Goal: Transaction & Acquisition: Purchase product/service

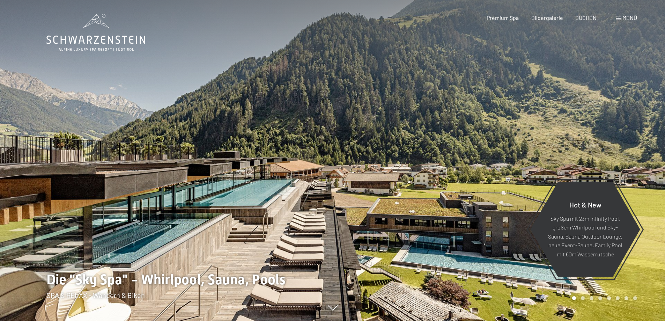
click at [621, 19] on div "Menü" at bounding box center [626, 18] width 21 height 8
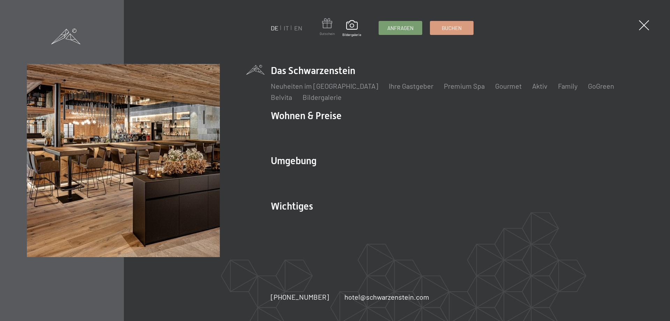
click at [323, 26] on span at bounding box center [327, 24] width 15 height 13
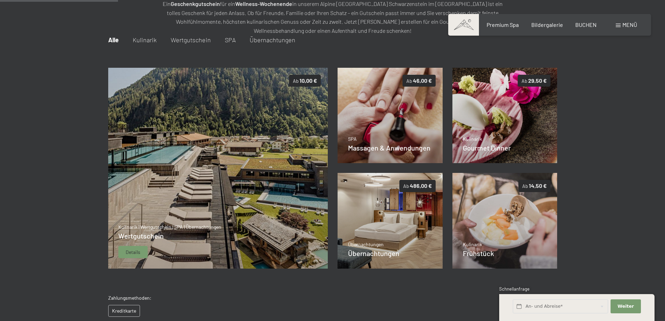
click at [238, 142] on img at bounding box center [218, 168] width 220 height 201
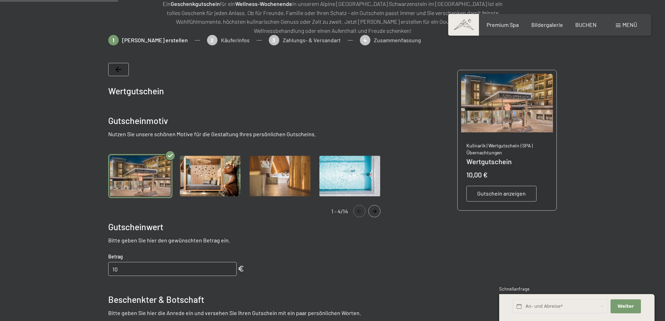
click at [344, 176] on img "Gallery" at bounding box center [350, 176] width 64 height 44
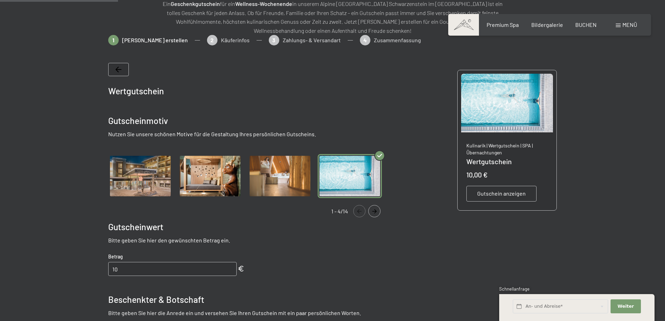
click at [372, 211] on icon "Navigate to next slide" at bounding box center [375, 211] width 12 height 4
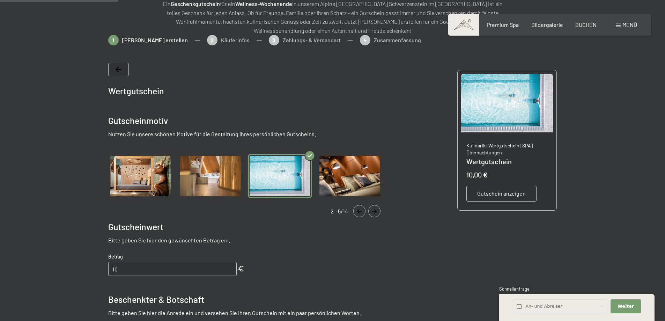
click at [380, 210] on button "Navigate to next slide" at bounding box center [374, 211] width 12 height 12
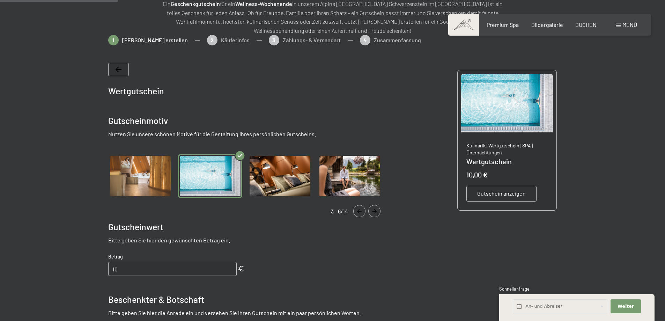
click at [379, 212] on icon "Navigate to next slide" at bounding box center [375, 211] width 12 height 4
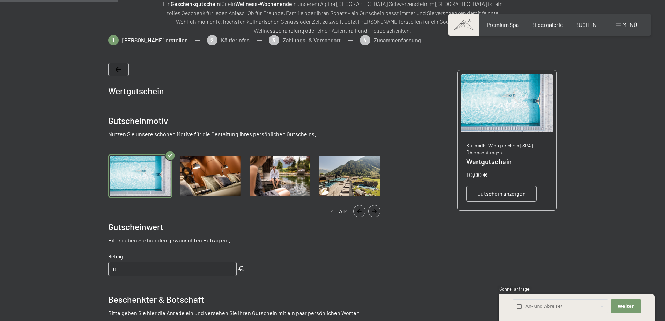
click at [358, 193] on img "Gallery" at bounding box center [350, 176] width 64 height 44
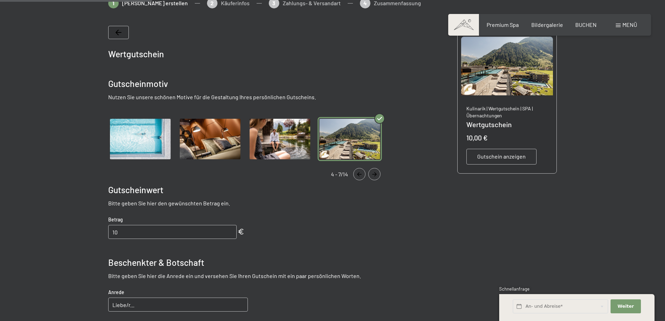
scroll to position [171, 0]
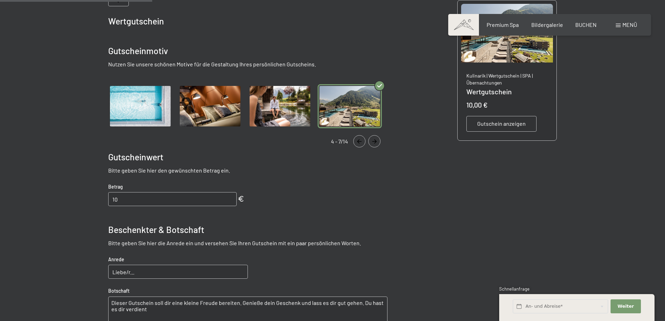
drag, startPoint x: 133, startPoint y: 199, endPoint x: 64, endPoint y: 193, distance: 69.4
click at [64, 193] on div at bounding box center [332, 197] width 665 height 465
type input "200"
click at [137, 275] on input "Liebe/r..." at bounding box center [178, 272] width 140 height 14
type input "Liebe [PERSON_NAME],"
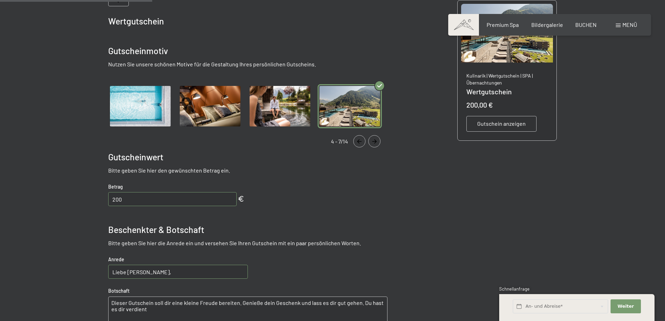
drag, startPoint x: 149, startPoint y: 313, endPoint x: 83, endPoint y: 293, distance: 68.4
click at [83, 293] on div at bounding box center [332, 197] width 529 height 465
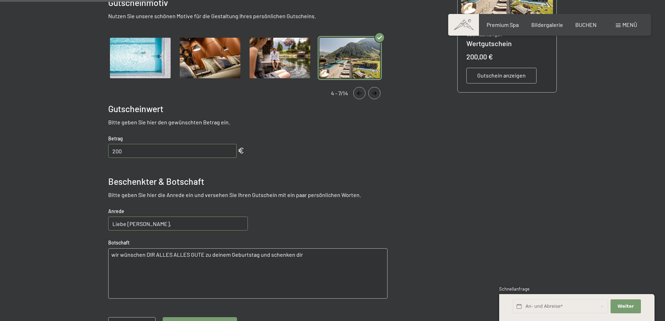
scroll to position [241, 0]
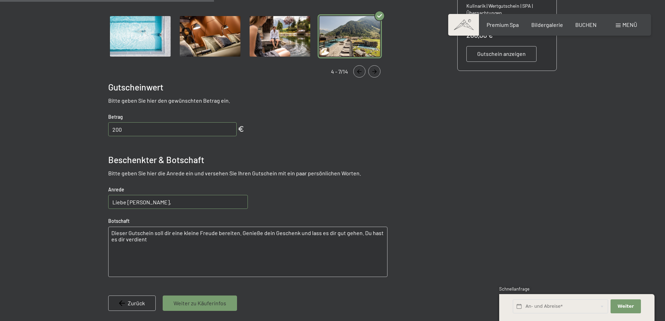
click at [179, 250] on textarea "Dieser Gutschein soll dir eine kleine Freude bereiten. Genieße dein Geschenk un…" at bounding box center [247, 252] width 279 height 50
click at [112, 232] on textarea "Dieser Gutschein soll dir eine kleine Freude bereiten. Genieße dein Geschenk un…" at bounding box center [247, 252] width 279 height 50
click at [349, 233] on textarea "wir wünschen Dir ALLES ALLES GUTE zum Geburtstag. Dieser Gutschein soll dir ein…" at bounding box center [247, 252] width 279 height 50
drag, startPoint x: 294, startPoint y: 239, endPoint x: 326, endPoint y: 238, distance: 31.8
click at [326, 238] on textarea "wir wünschen Dir ALLES ALLES GUTE zum Geburtstag. Dieser Gutschein soll dir ein…" at bounding box center [247, 252] width 279 height 50
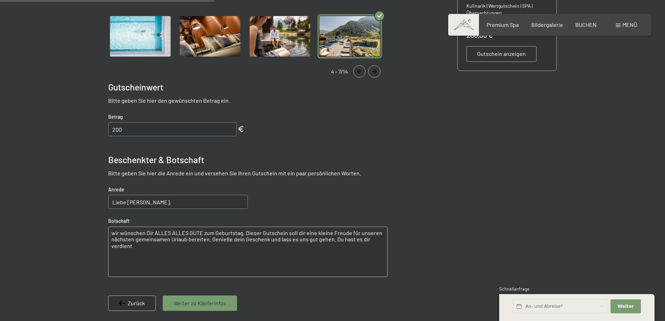
drag, startPoint x: 333, startPoint y: 240, endPoint x: 365, endPoint y: 256, distance: 36.1
click at [365, 256] on textarea "wir wünschen Dir ALLES ALLES GUTE zum Geburtstag. Dieser Gutschein soll dir ein…" at bounding box center [247, 252] width 279 height 50
click at [246, 232] on textarea "wir wünschen Dir ALLES ALLES GUTE zum Geburtstag. Dieser Gutschein soll dir ein…" at bounding box center [247, 252] width 279 height 50
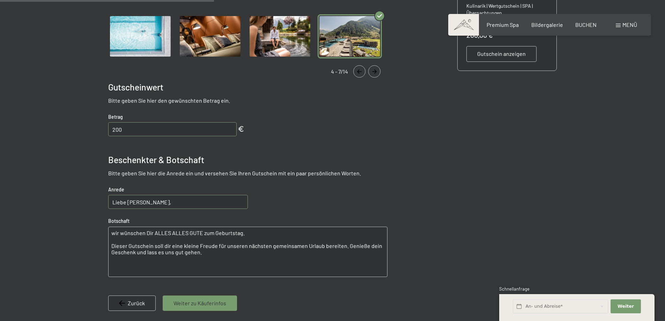
click at [217, 251] on textarea "wir wünschen Dir ALLES ALLES GUTE zum Geburtstag. Dieser Gutschein soll dir ein…" at bounding box center [247, 252] width 279 height 50
type textarea "wir wünschen Dir ALLES ALLES GUTE zum Geburtstag. Dieser Gutschein soll dir ein…"
click at [205, 302] on span "Weiter zu Käuferinfos" at bounding box center [200, 303] width 53 height 8
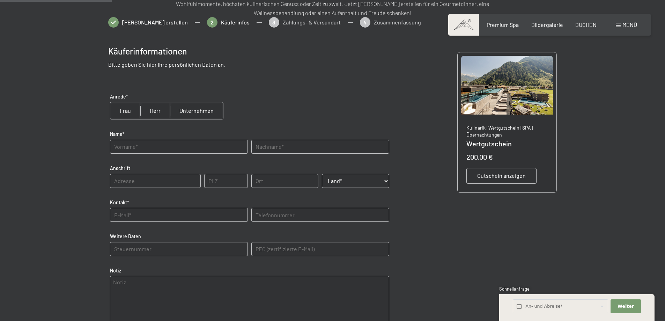
scroll to position [101, 0]
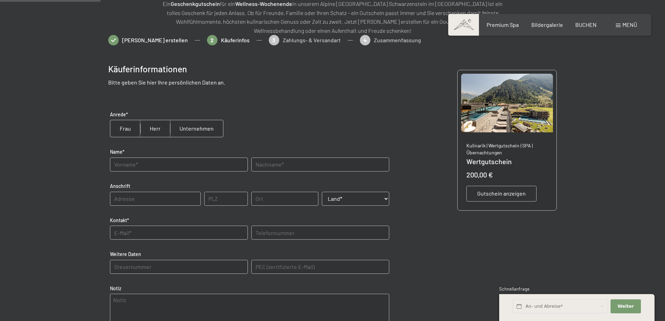
click at [150, 125] on input "radio" at bounding box center [155, 128] width 30 height 17
radio input "true"
click at [143, 167] on input "text" at bounding box center [179, 164] width 138 height 14
type input "[PERSON_NAME]"
type input "Falkner"
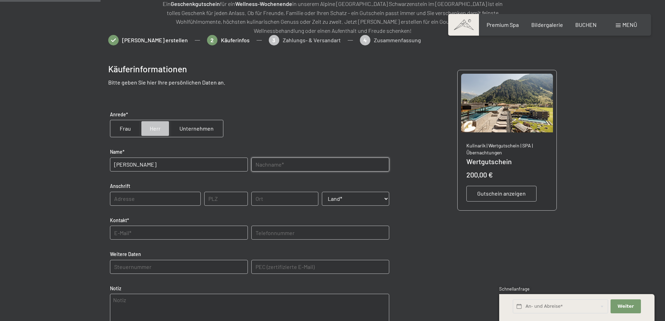
type input "[STREET_ADDRESS]"
type input "6441"
type input "Umhausen"
select select "AUT"
type input "[EMAIL_ADDRESS][DOMAIN_NAME]"
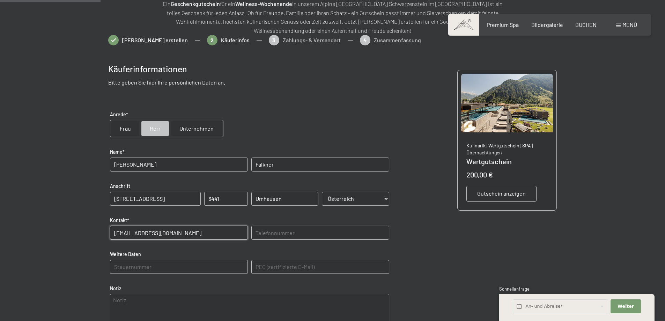
type input "06641358838"
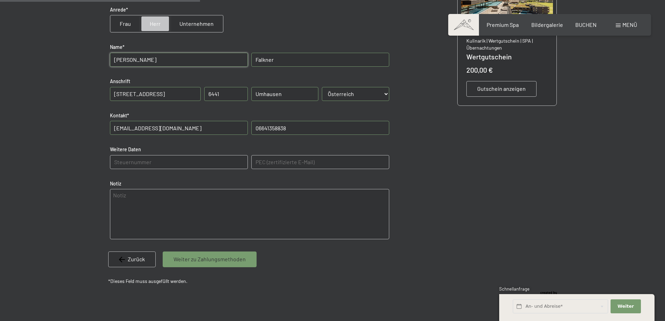
scroll to position [171, 0]
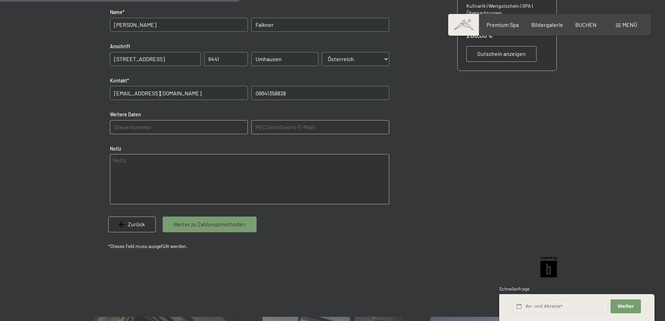
click at [197, 228] on span "Weiter zu Zahlungsmethoden" at bounding box center [210, 224] width 72 height 8
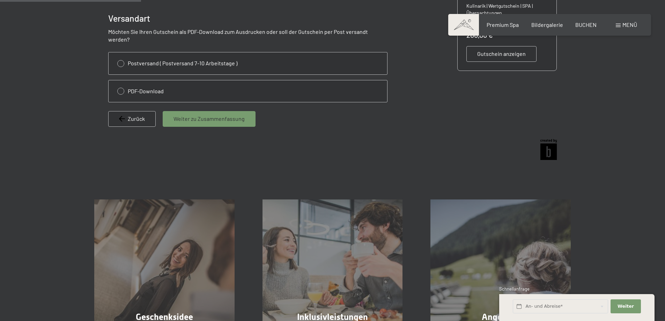
scroll to position [101, 0]
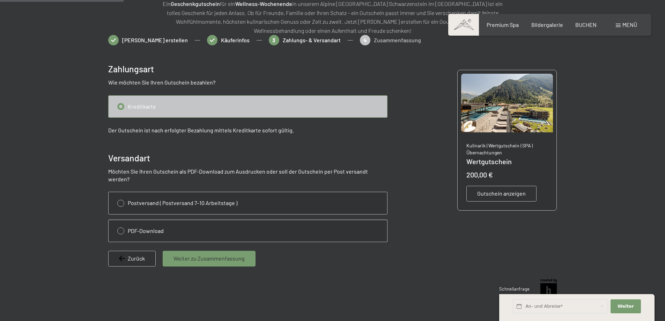
click at [117, 221] on input "radio" at bounding box center [248, 231] width 279 height 22
radio input "true"
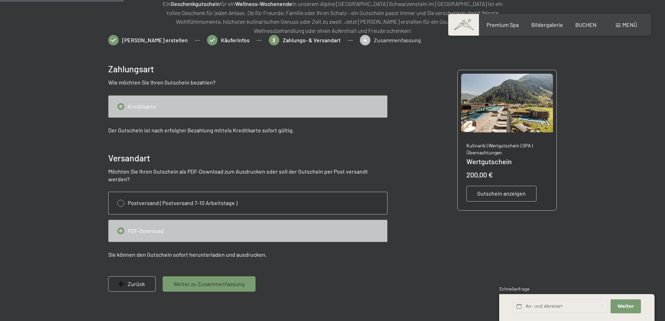
click at [202, 280] on span "Weiter zu Zusammenfassung" at bounding box center [209, 284] width 71 height 8
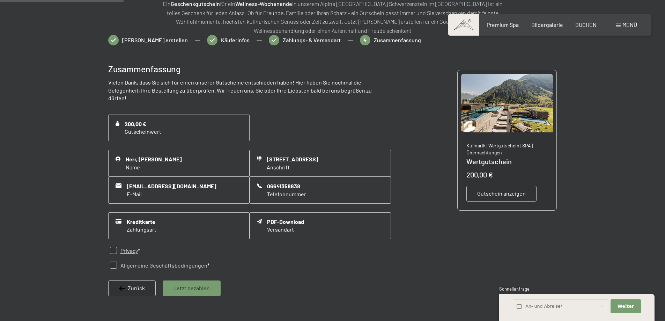
click at [111, 249] on input "checkbox" at bounding box center [113, 250] width 7 height 7
checkbox input "true"
click at [115, 265] on input "checkbox" at bounding box center [113, 264] width 7 height 7
checkbox input "true"
click at [190, 289] on span "Jetzt bezahlen" at bounding box center [192, 288] width 36 height 8
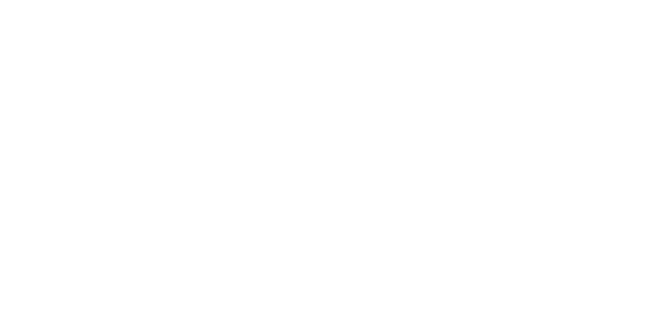
scroll to position [0, 0]
